Goal: Navigation & Orientation: Find specific page/section

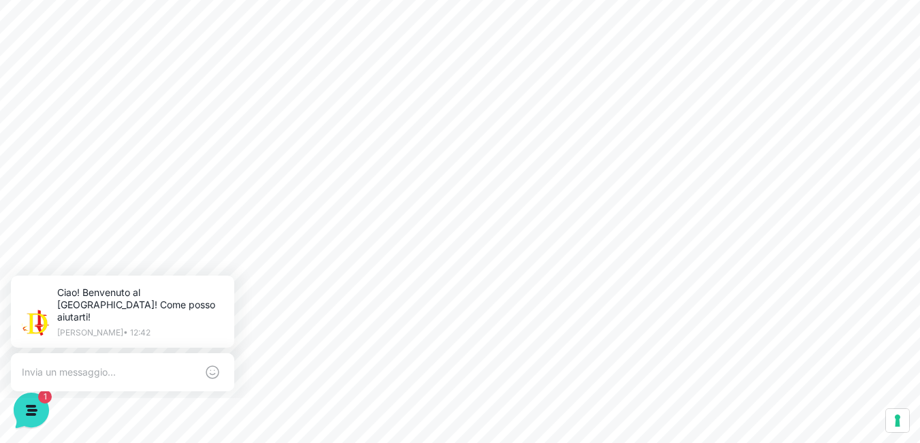
scroll to position [136, 0]
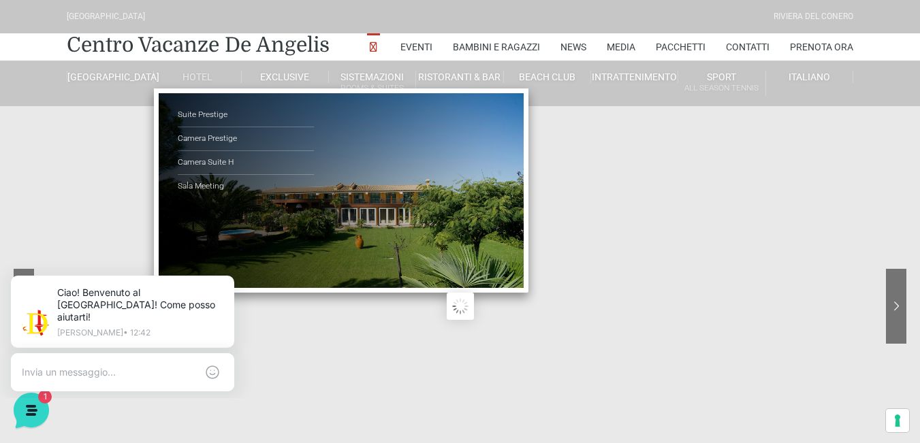
click at [361, 204] on ul "Suite Prestige Camera Prestige Camera Suite H Sala Meeting" at bounding box center [341, 190] width 374 height 204
click at [359, 197] on ul "Suite Prestige Camera Prestige Camera Suite H Sala Meeting" at bounding box center [341, 190] width 374 height 204
click at [479, 233] on ul "Suite Prestige Camera Prestige Camera Suite H Sala Meeting" at bounding box center [341, 190] width 374 height 204
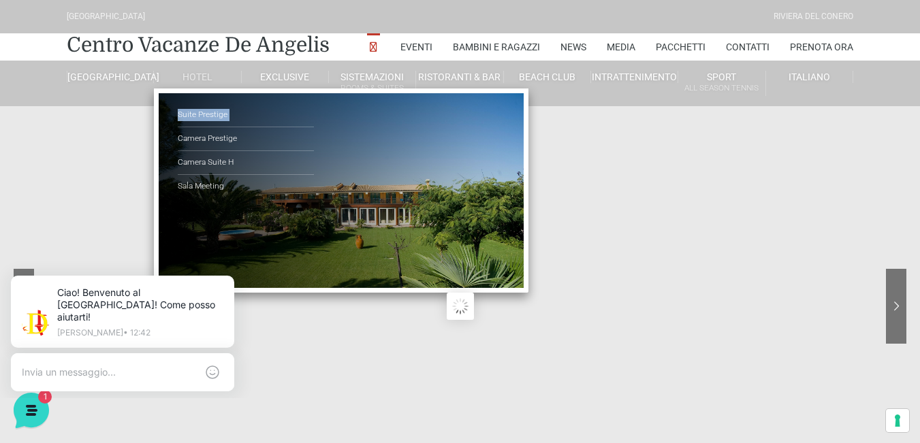
click at [479, 233] on ul "Suite Prestige Camera Prestige Camera Suite H Sala Meeting" at bounding box center [341, 190] width 374 height 204
click at [412, 222] on ul "Suite Prestige Camera Prestige Camera Suite H Sala Meeting" at bounding box center [341, 190] width 374 height 204
click at [411, 222] on ul "Suite Prestige Camera Prestige Camera Suite H Sala Meeting" at bounding box center [341, 190] width 374 height 204
drag, startPoint x: 408, startPoint y: 220, endPoint x: 400, endPoint y: 219, distance: 8.2
click at [403, 221] on ul "Suite Prestige Camera Prestige Camera Suite H Sala Meeting" at bounding box center [341, 190] width 374 height 204
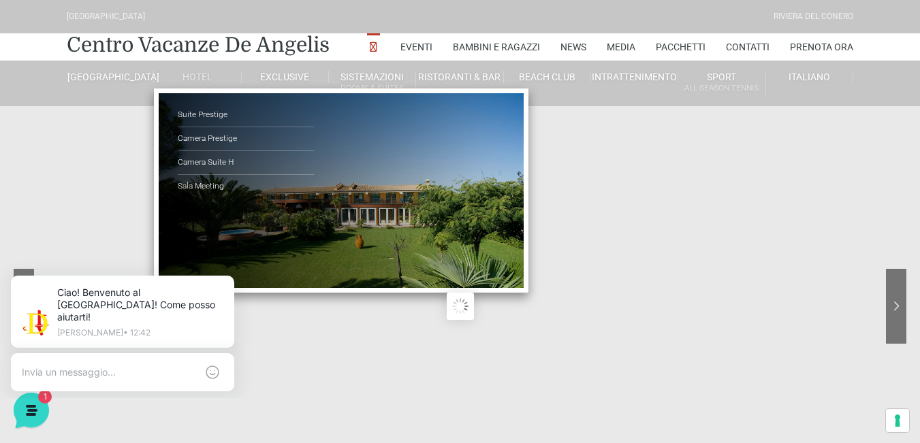
click at [288, 220] on ul "Suite Prestige Camera Prestige Camera Suite H Sala Meeting" at bounding box center [341, 190] width 374 height 204
drag, startPoint x: 288, startPoint y: 220, endPoint x: 276, endPoint y: 219, distance: 11.6
click at [280, 220] on ul "Suite Prestige Camera Prestige Camera Suite H Sala Meeting" at bounding box center [341, 190] width 374 height 204
click at [213, 186] on link "Sala Meeting" at bounding box center [246, 186] width 136 height 23
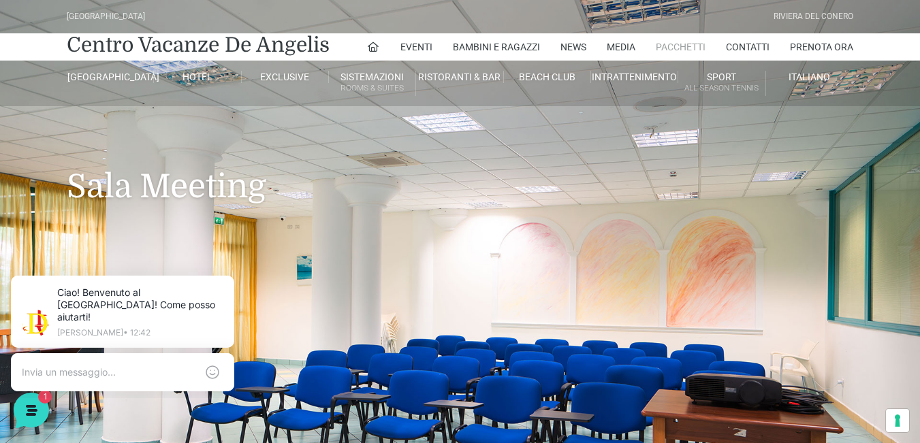
click at [682, 45] on link "Pacchetti" at bounding box center [680, 46] width 50 height 27
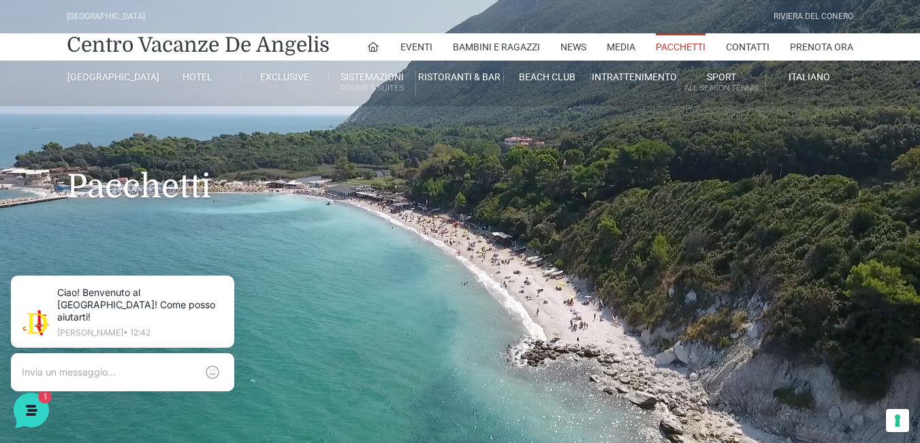
click at [690, 46] on link "Pacchetti" at bounding box center [680, 46] width 50 height 27
